Goal: Transaction & Acquisition: Purchase product/service

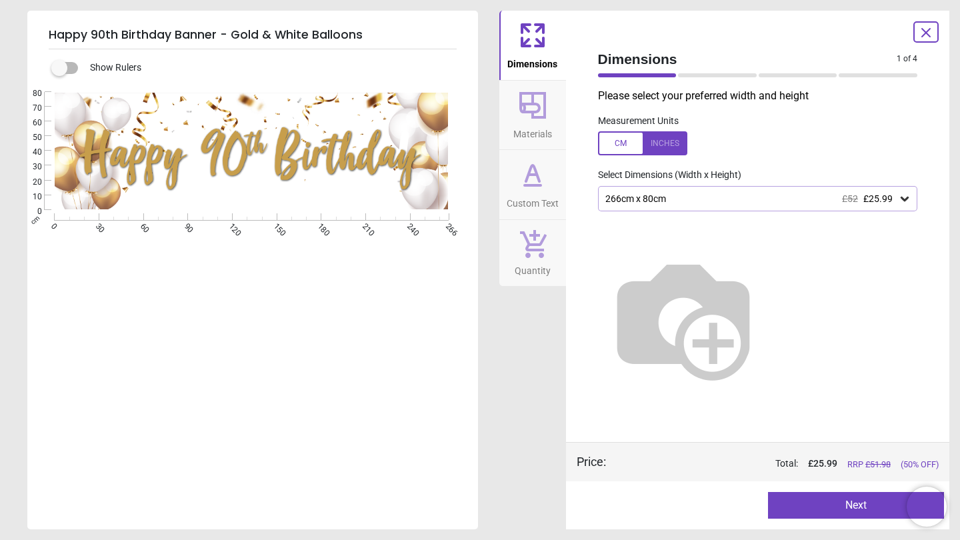
click at [527, 179] on icon at bounding box center [532, 173] width 13 height 16
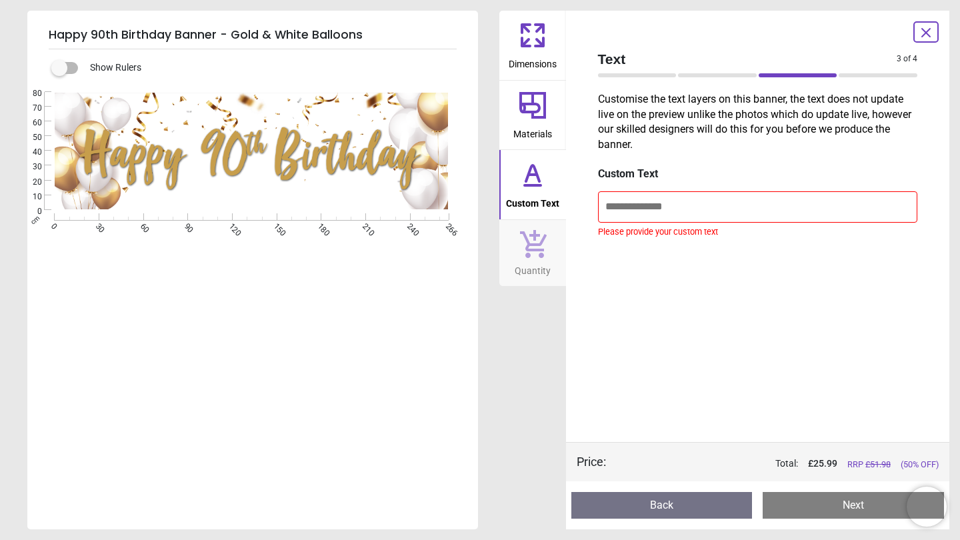
click at [548, 113] on icon at bounding box center [533, 105] width 32 height 32
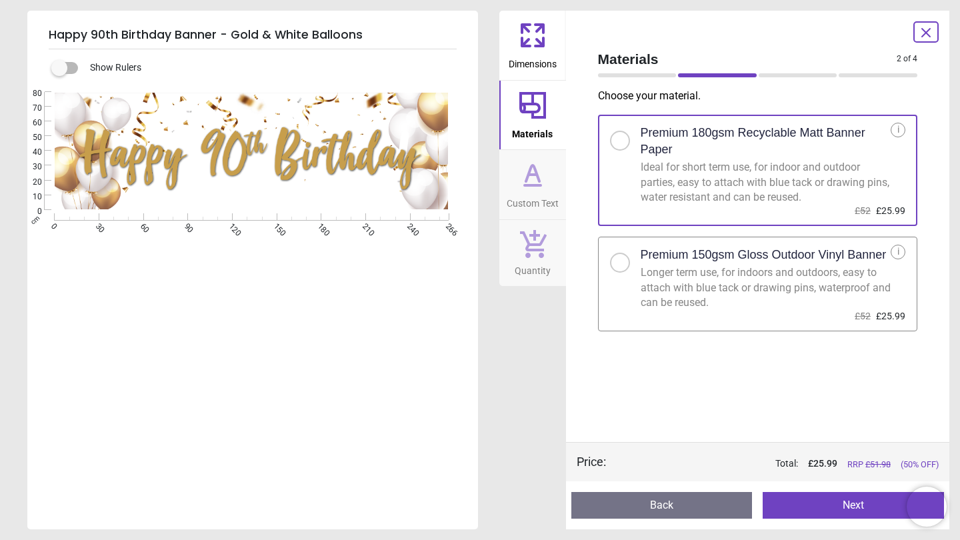
click at [527, 258] on span "Quantity" at bounding box center [533, 268] width 36 height 20
click at [529, 77] on button "Dimensions" at bounding box center [532, 45] width 67 height 69
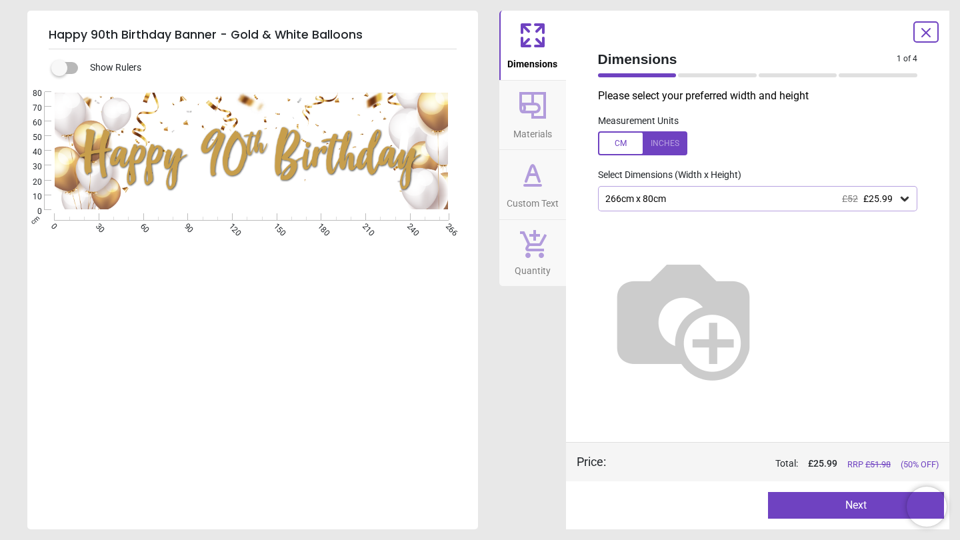
click at [391, 149] on div "Created with Snap null" at bounding box center [251, 151] width 448 height 118
click at [569, 123] on div "Dimensions 1 of 4 1 of 5 Please select your preferred width and height Measurem…" at bounding box center [758, 270] width 384 height 519
click at [472, 94] on div "Created with Snap null" at bounding box center [251, 151] width 448 height 118
click at [59, 68] on label at bounding box center [59, 68] width 0 height 0
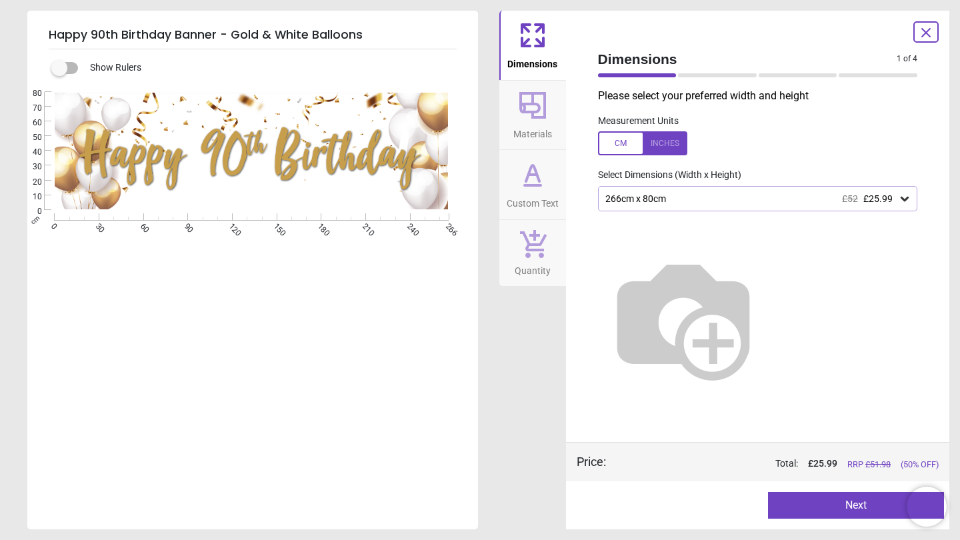
click at [540, 141] on button "Materials" at bounding box center [532, 115] width 67 height 69
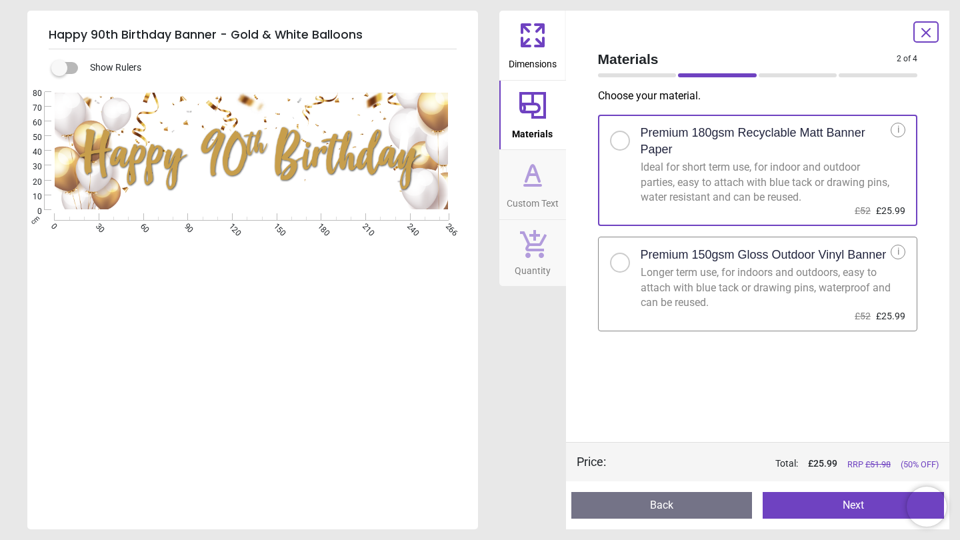
click at [552, 199] on span "Custom Text" at bounding box center [533, 201] width 52 height 20
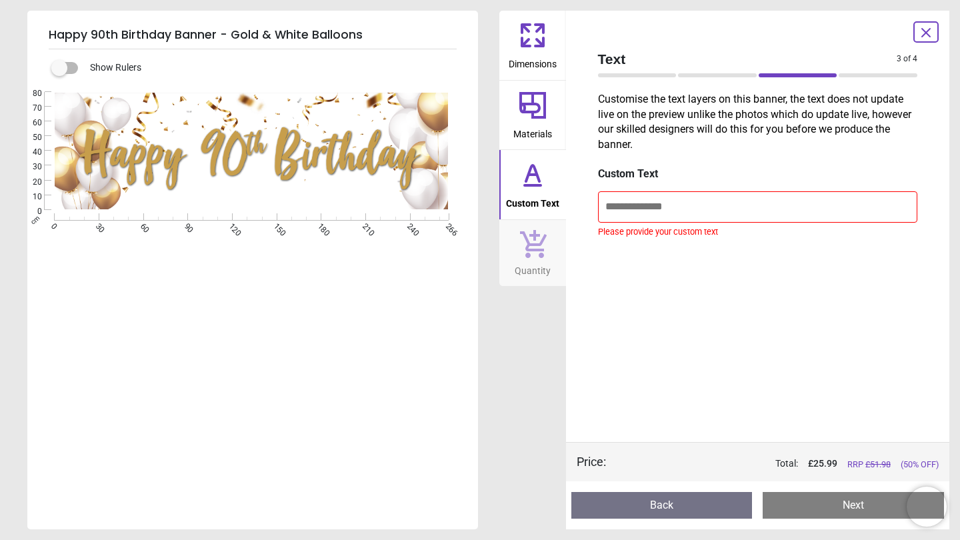
click at [923, 36] on icon at bounding box center [926, 33] width 8 height 8
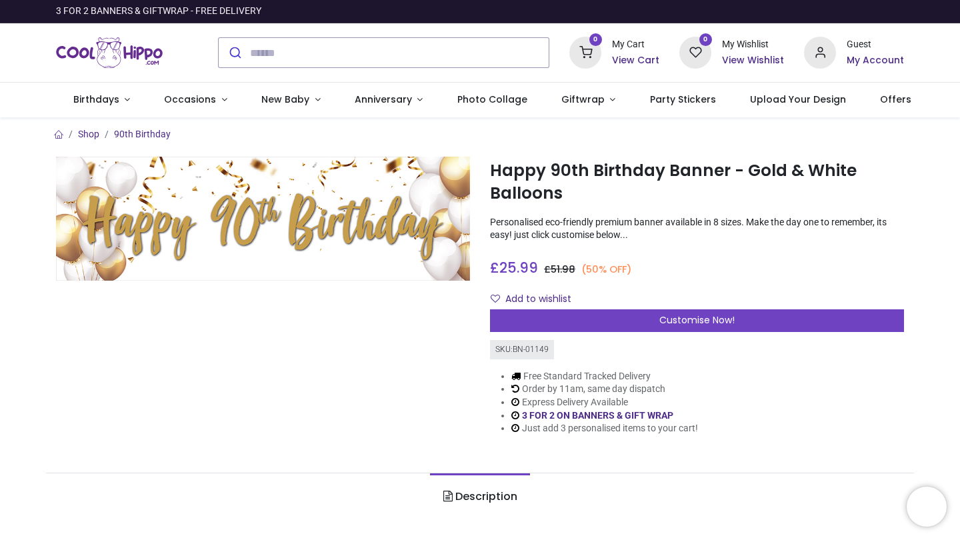
click at [431, 197] on img at bounding box center [263, 219] width 414 height 124
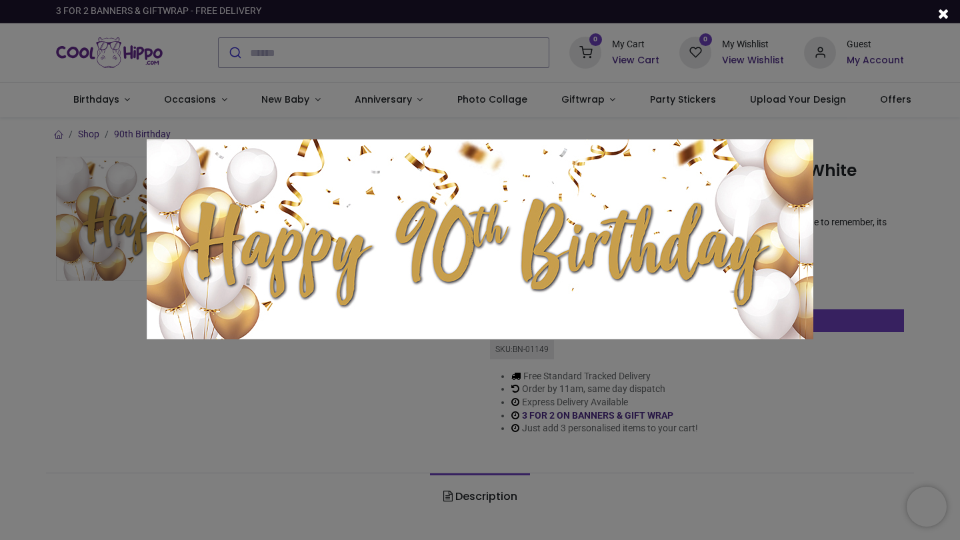
click at [409, 405] on div at bounding box center [480, 270] width 960 height 540
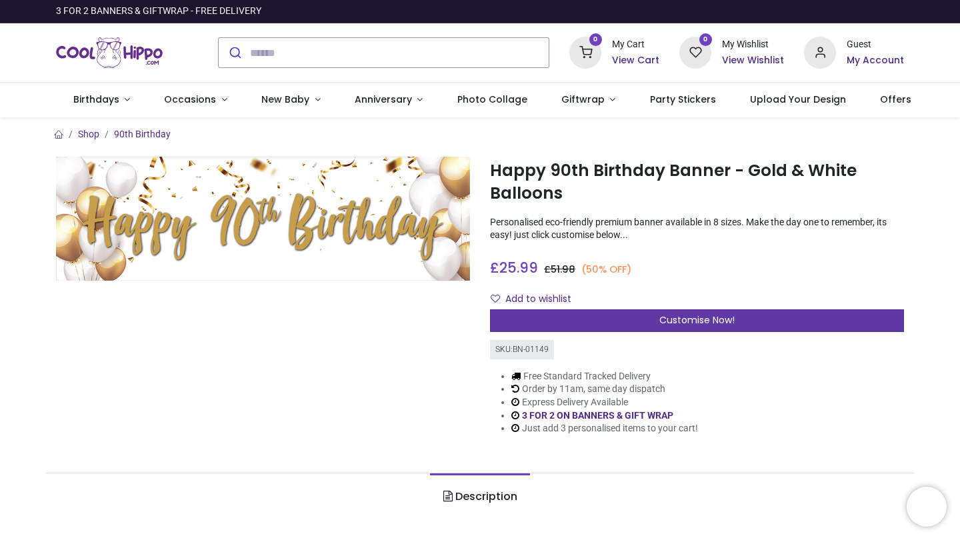
click at [608, 311] on div "Customise Now!" at bounding box center [697, 320] width 414 height 23
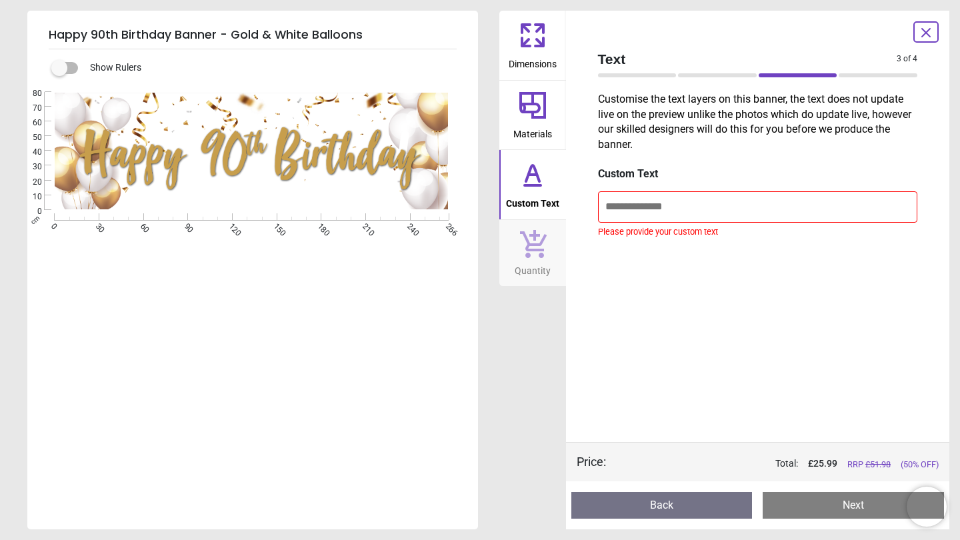
click at [545, 115] on icon at bounding box center [532, 105] width 27 height 27
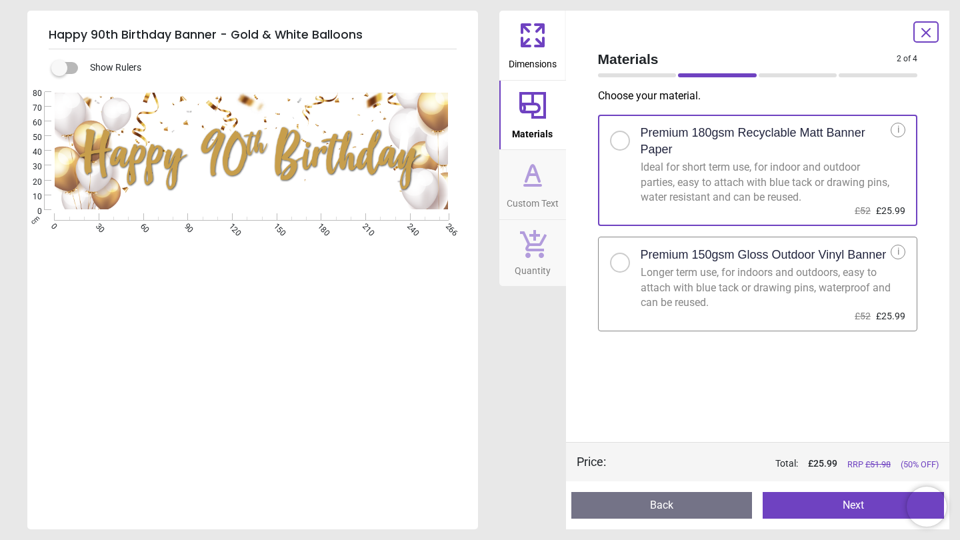
click at [539, 57] on span "Dimensions" at bounding box center [533, 61] width 48 height 20
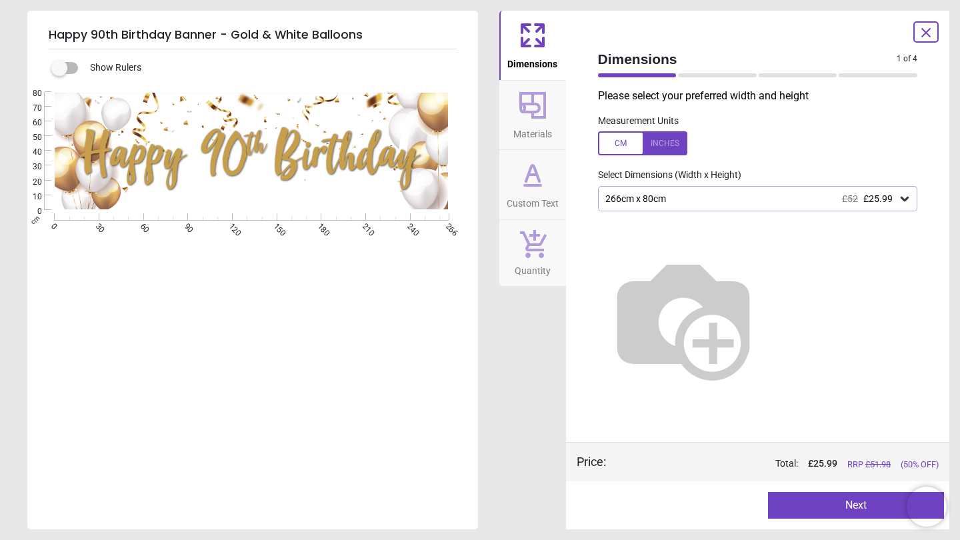
click at [699, 191] on div "266cm x 80cm £52 £25.99" at bounding box center [758, 198] width 320 height 25
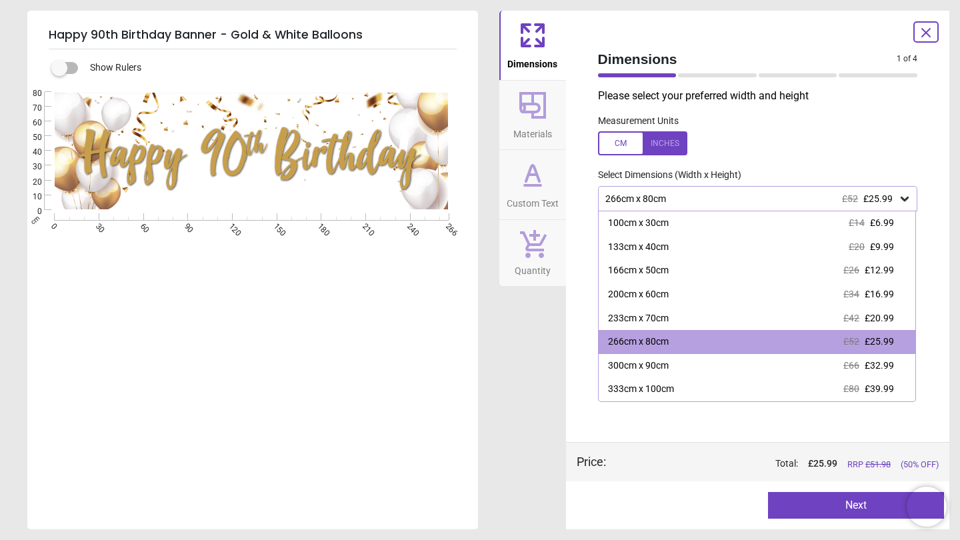
click at [782, 123] on div "Measurement Units" at bounding box center [757, 135] width 341 height 52
click at [679, 420] on div "Please select your preferred width and height Measurement Units Select Dimensio…" at bounding box center [757, 265] width 341 height 353
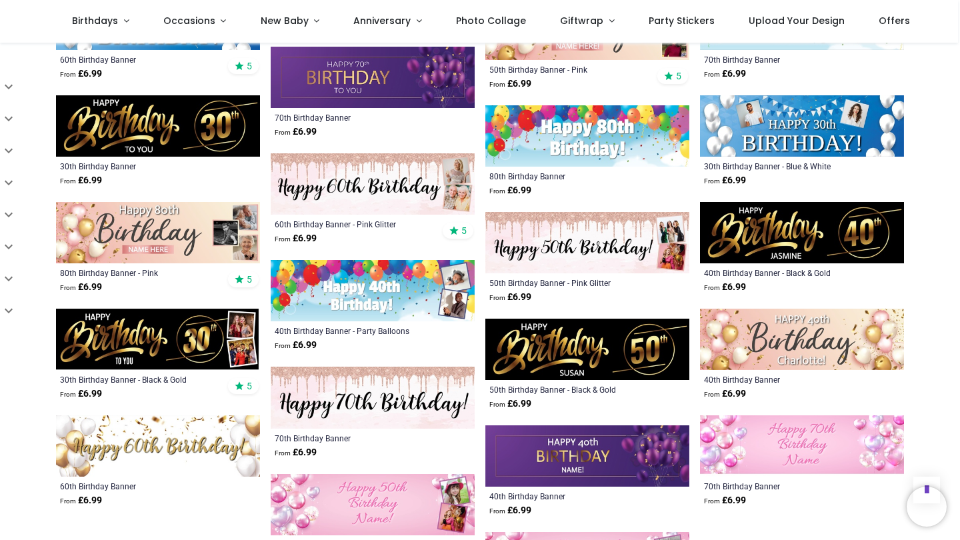
scroll to position [2019, 0]
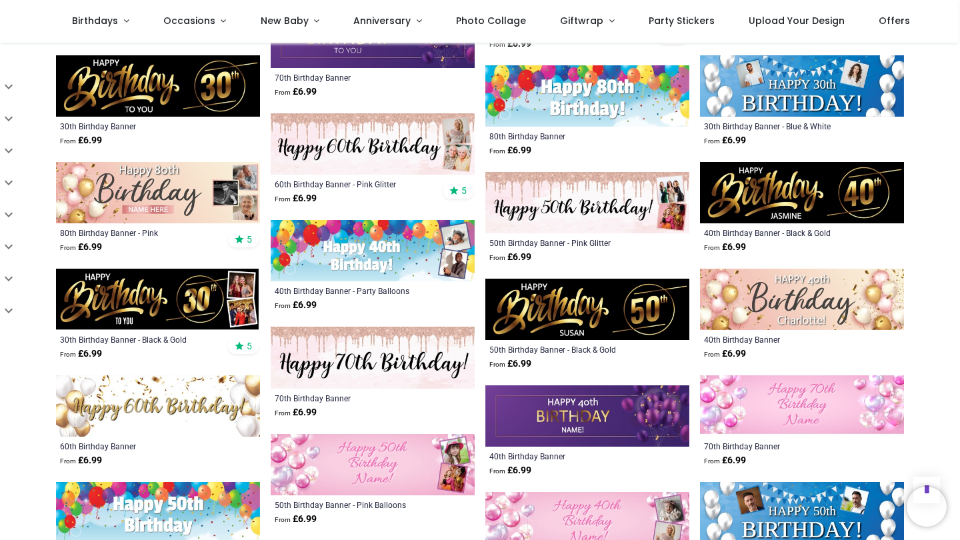
drag, startPoint x: 946, startPoint y: 178, endPoint x: 493, endPoint y: 393, distance: 501.5
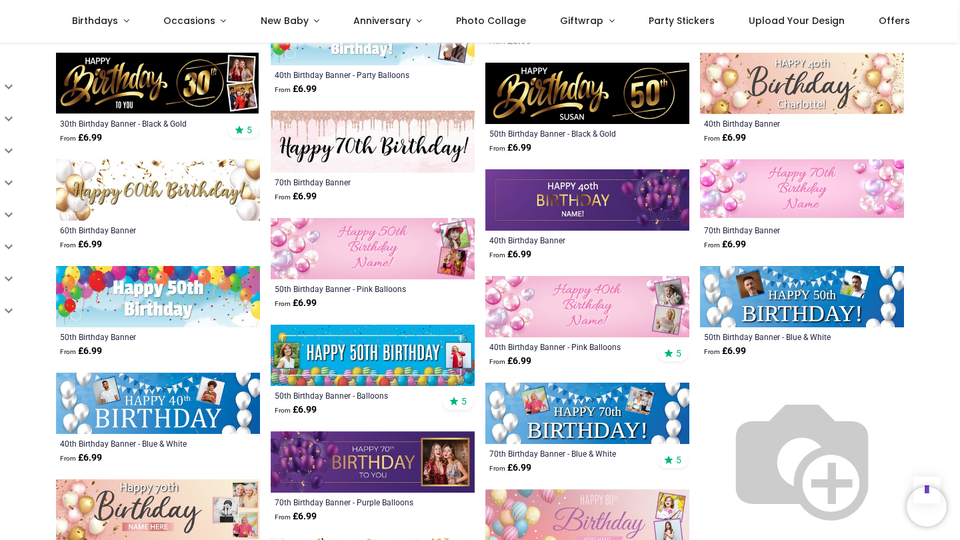
scroll to position [2331, 0]
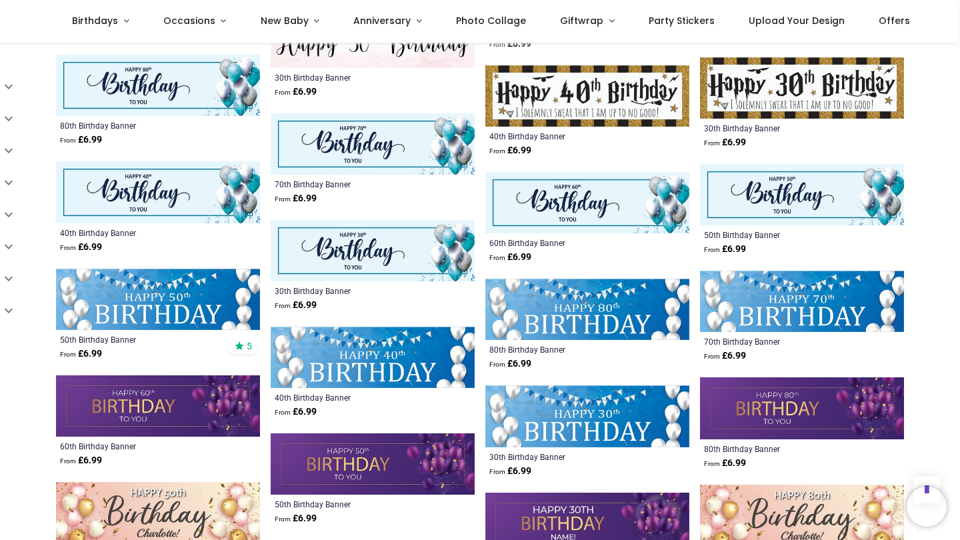
scroll to position [2999, 0]
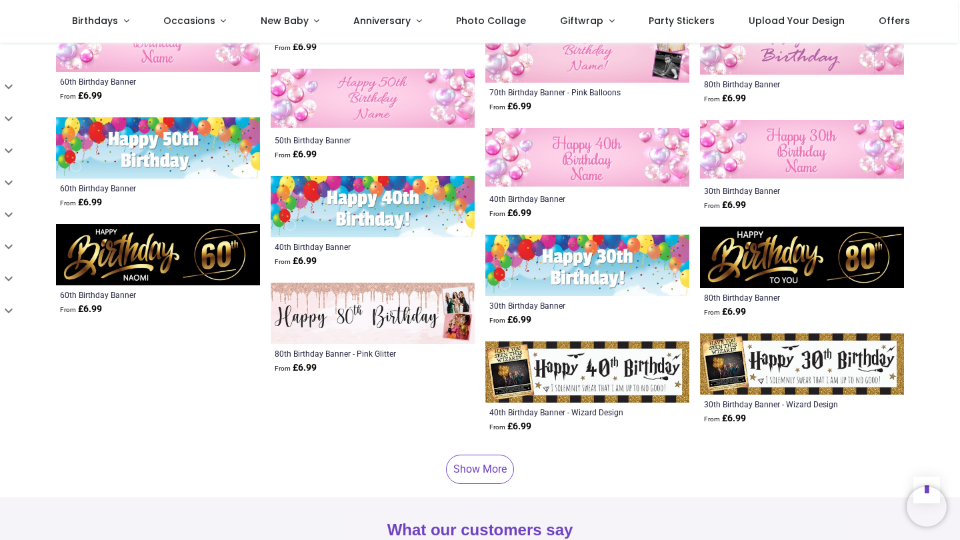
scroll to position [3665, 0]
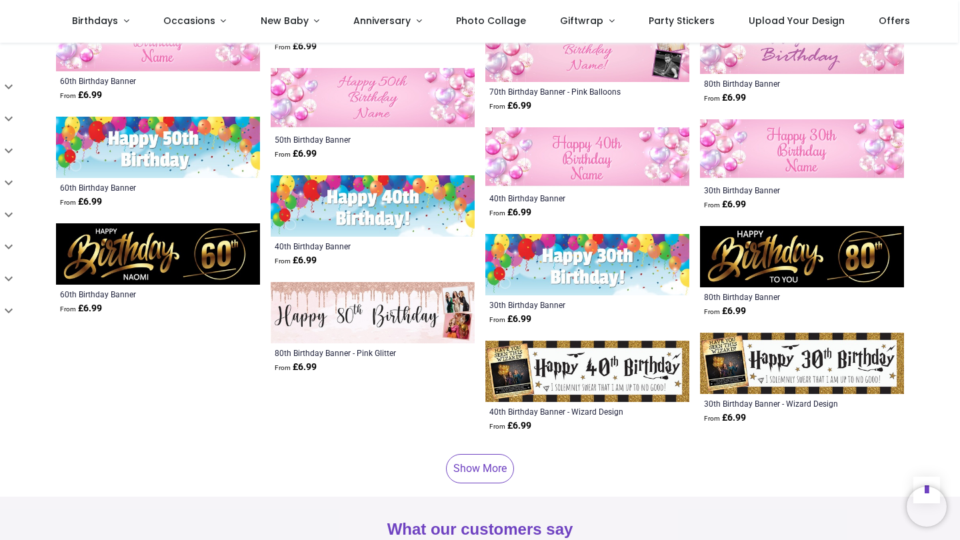
click at [494, 454] on link "Show More" at bounding box center [480, 468] width 68 height 29
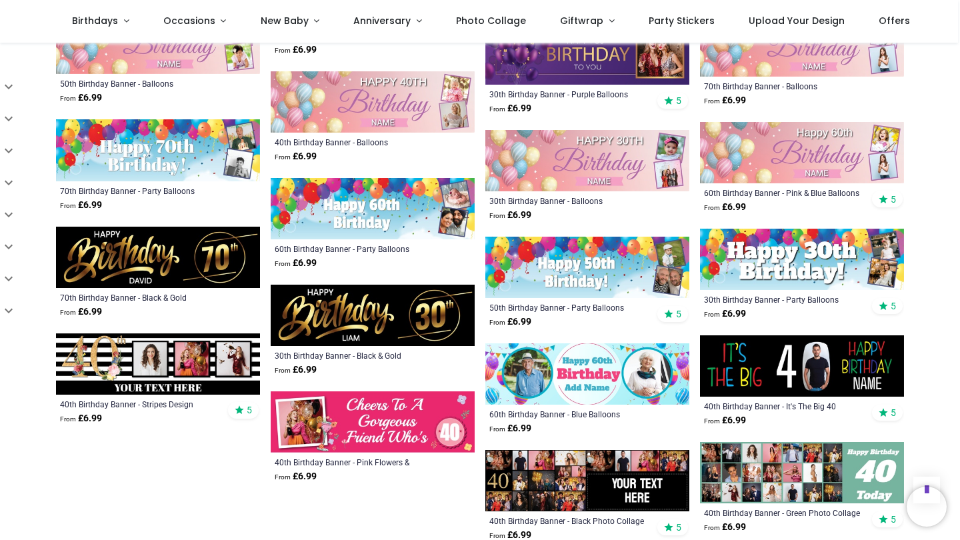
scroll to position [4381, 0]
